Goal: Task Accomplishment & Management: Use online tool/utility

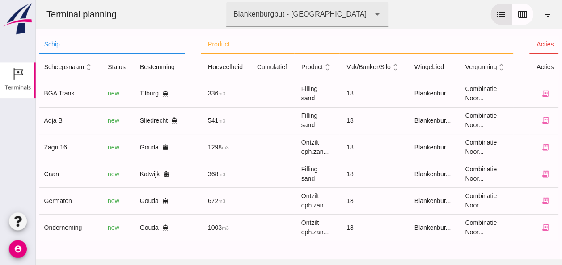
scroll to position [0, 229]
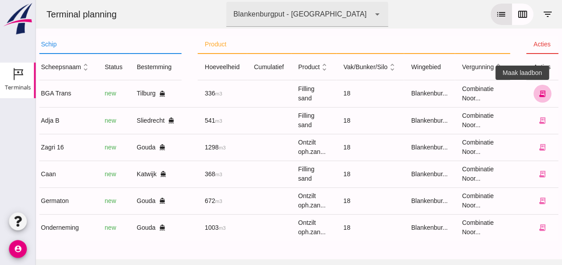
click button "receipt_long"
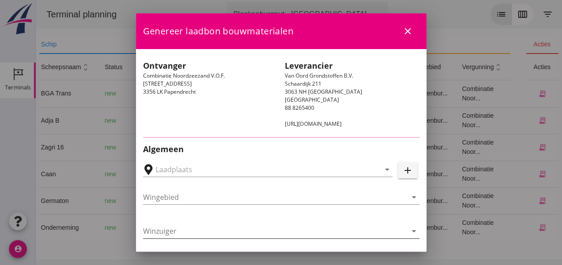
type input "[GEOGRAPHIC_DATA], [GEOGRAPHIC_DATA], [GEOGRAPHIC_DATA]"
type input "BGA Trans"
type input "R Temminck"
type input "336"
type input "Ophoogzand (6120)"
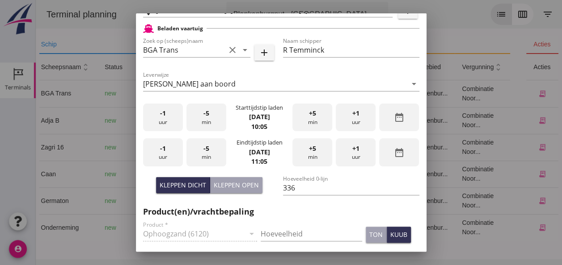
scroll to position [223, 0]
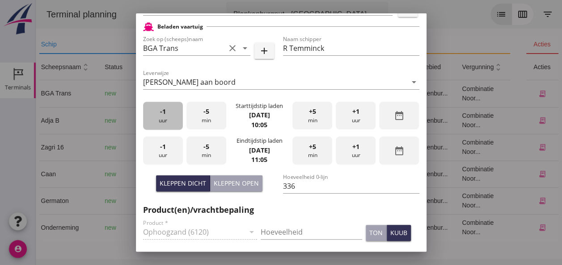
click at [166, 117] on div "-1 uur" at bounding box center [163, 116] width 40 height 28
click at [306, 122] on div "+5 min" at bounding box center [312, 116] width 40 height 28
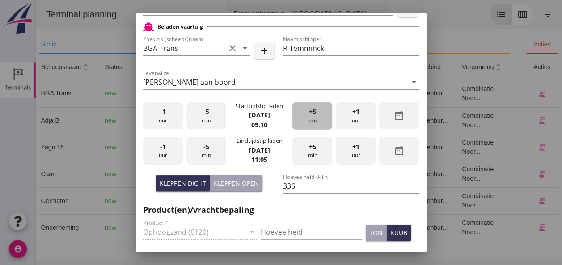
click at [306, 122] on div "+5 min" at bounding box center [312, 116] width 40 height 28
click at [206, 121] on div "-5 min" at bounding box center [206, 116] width 40 height 28
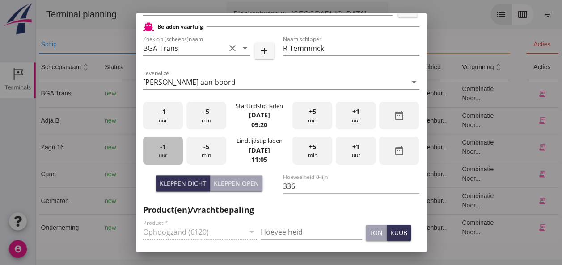
click at [169, 150] on div "-1 uur" at bounding box center [163, 151] width 40 height 28
click at [207, 151] on div "-5 min" at bounding box center [206, 151] width 40 height 28
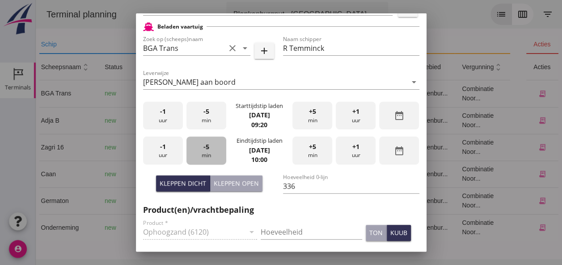
click at [208, 151] on div "-5 min" at bounding box center [206, 151] width 40 height 28
click at [283, 228] on input "Hoeveelheid" at bounding box center [311, 232] width 101 height 14
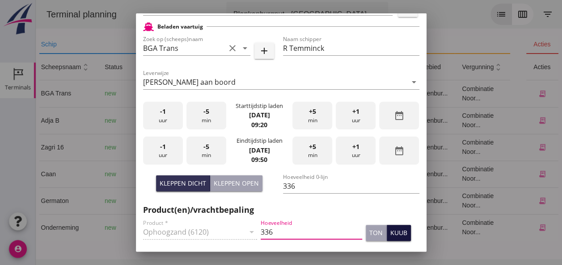
type input "336"
click at [395, 234] on div "kuub" at bounding box center [398, 232] width 17 height 9
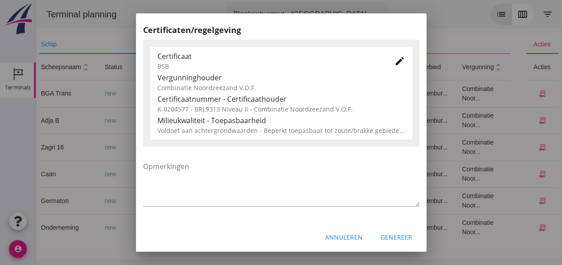
scroll to position [455, 0]
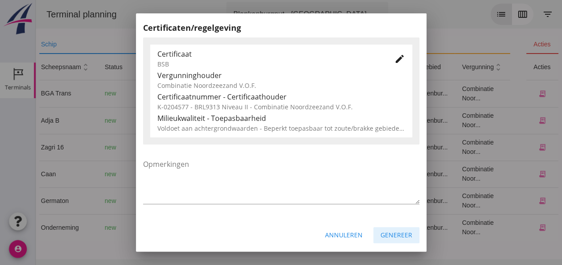
click at [395, 232] on div "Genereer" at bounding box center [396, 235] width 32 height 9
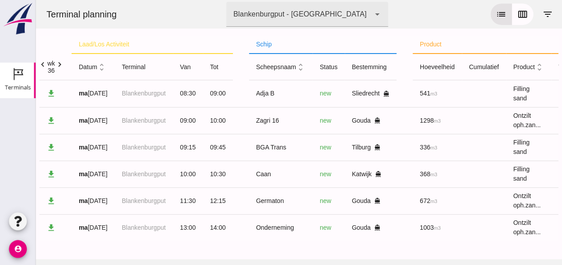
scroll to position [0, 0]
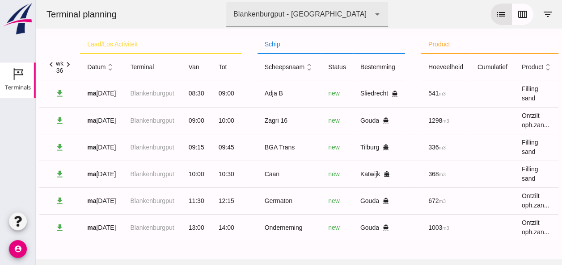
click icon "unfold_more"
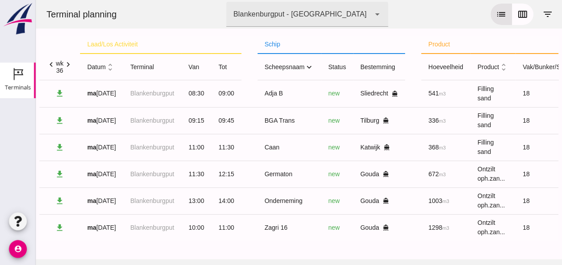
click icon "expand_more"
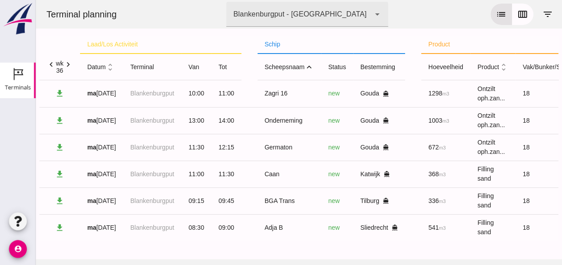
click icon "expand_less"
